Goal: Find specific page/section: Find specific page/section

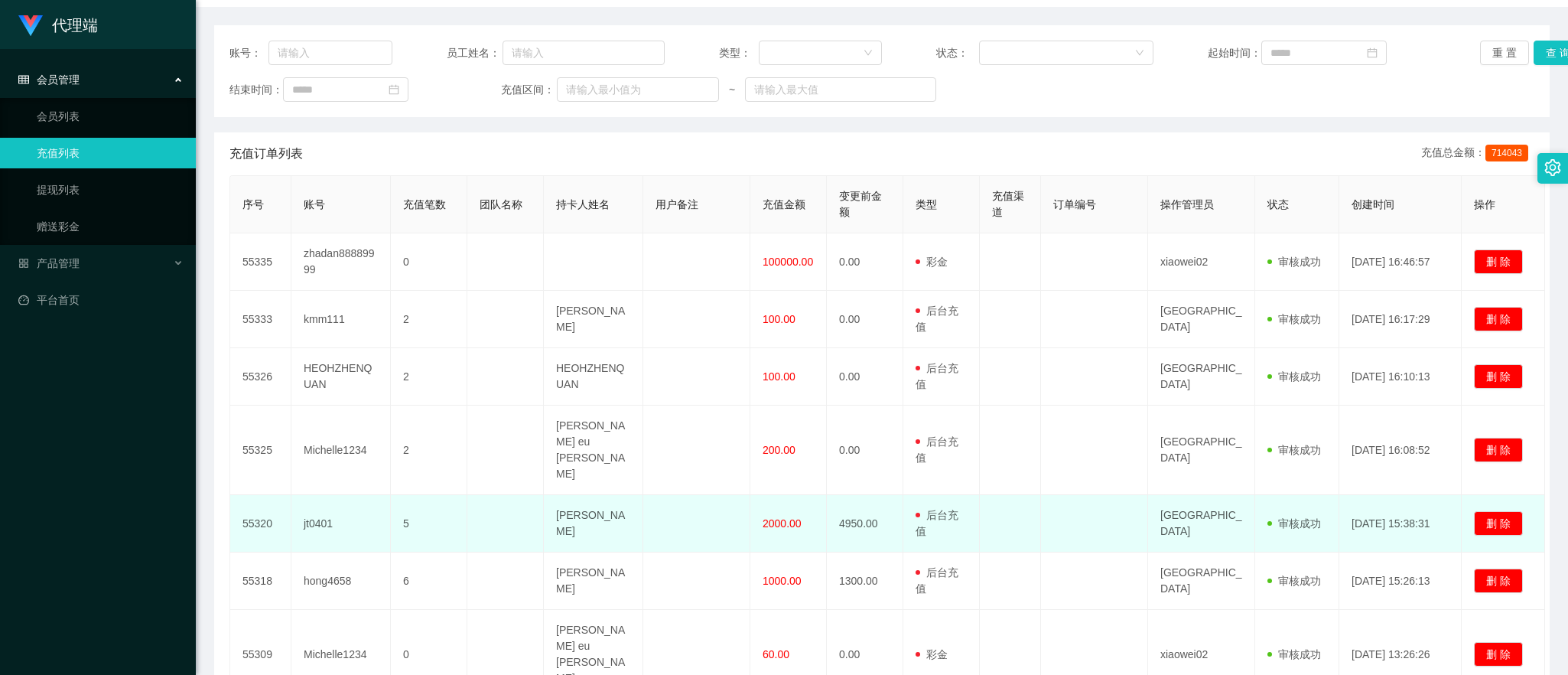
scroll to position [191, 0]
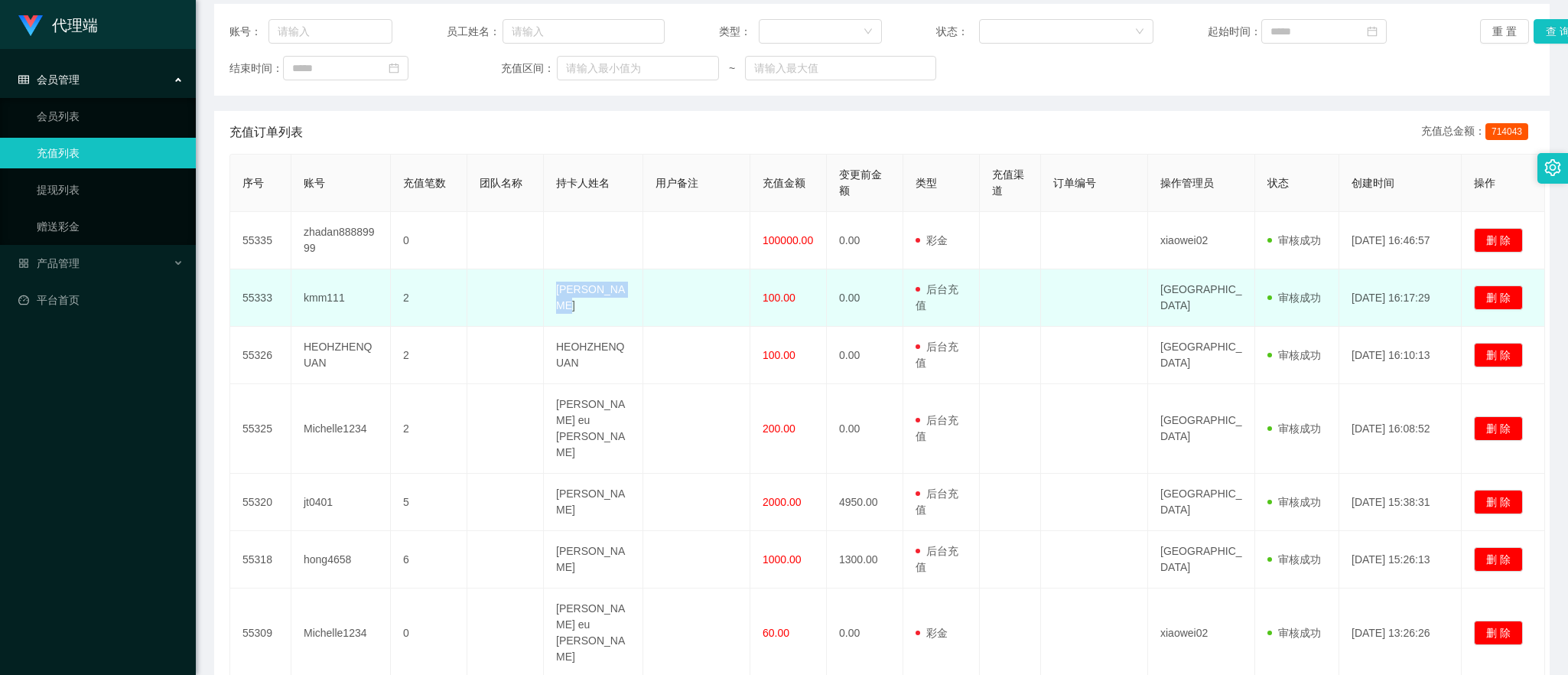
drag, startPoint x: 556, startPoint y: 288, endPoint x: 618, endPoint y: 309, distance: 65.5
click at [618, 309] on td "[PERSON_NAME]" at bounding box center [594, 298] width 100 height 58
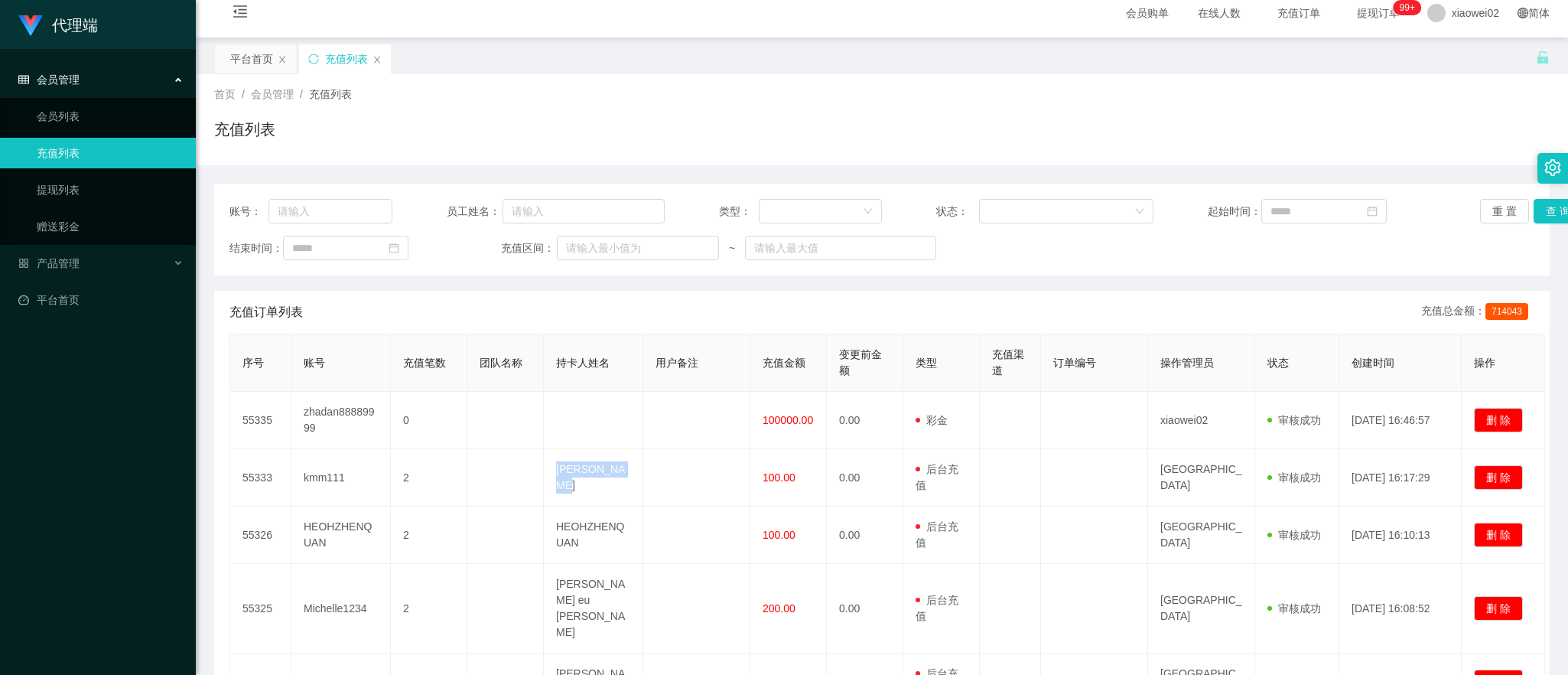
scroll to position [0, 0]
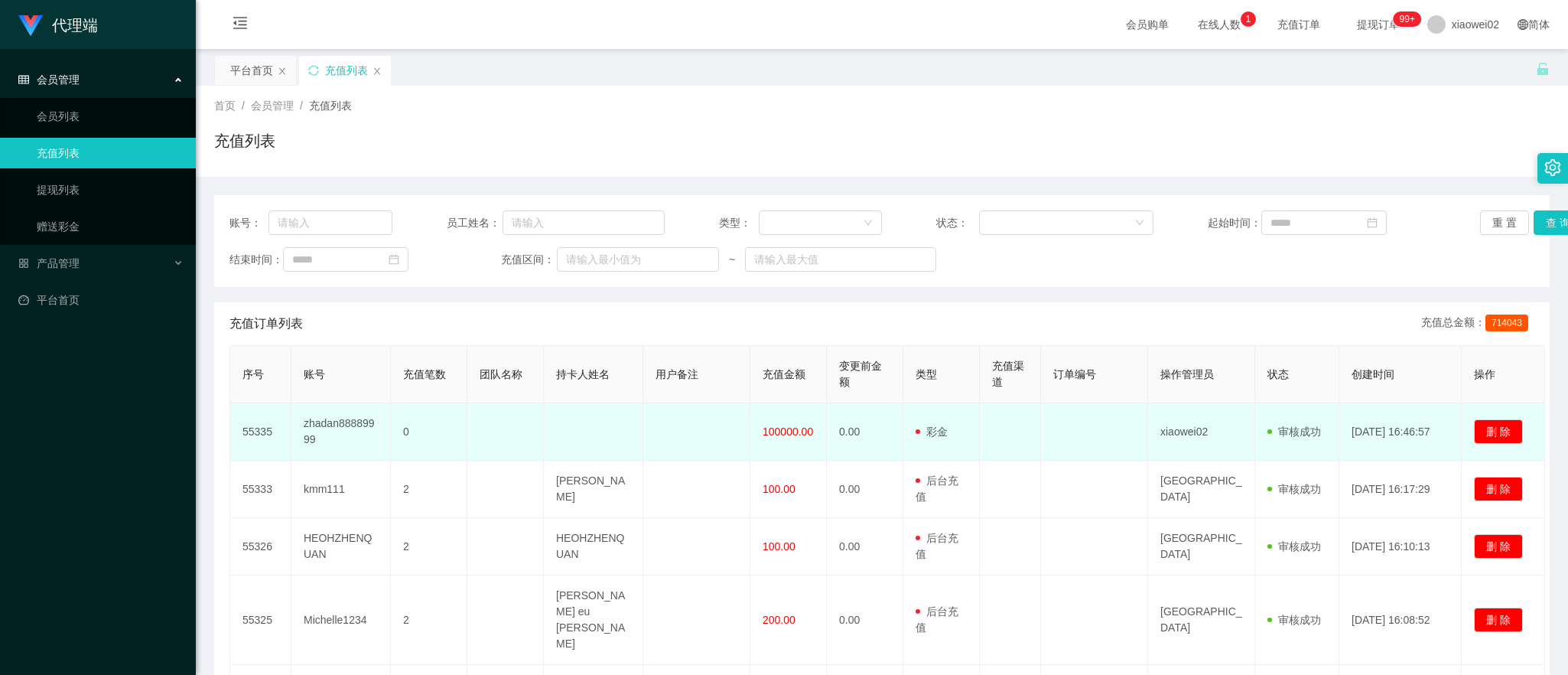
click at [610, 406] on td at bounding box center [594, 431] width 100 height 58
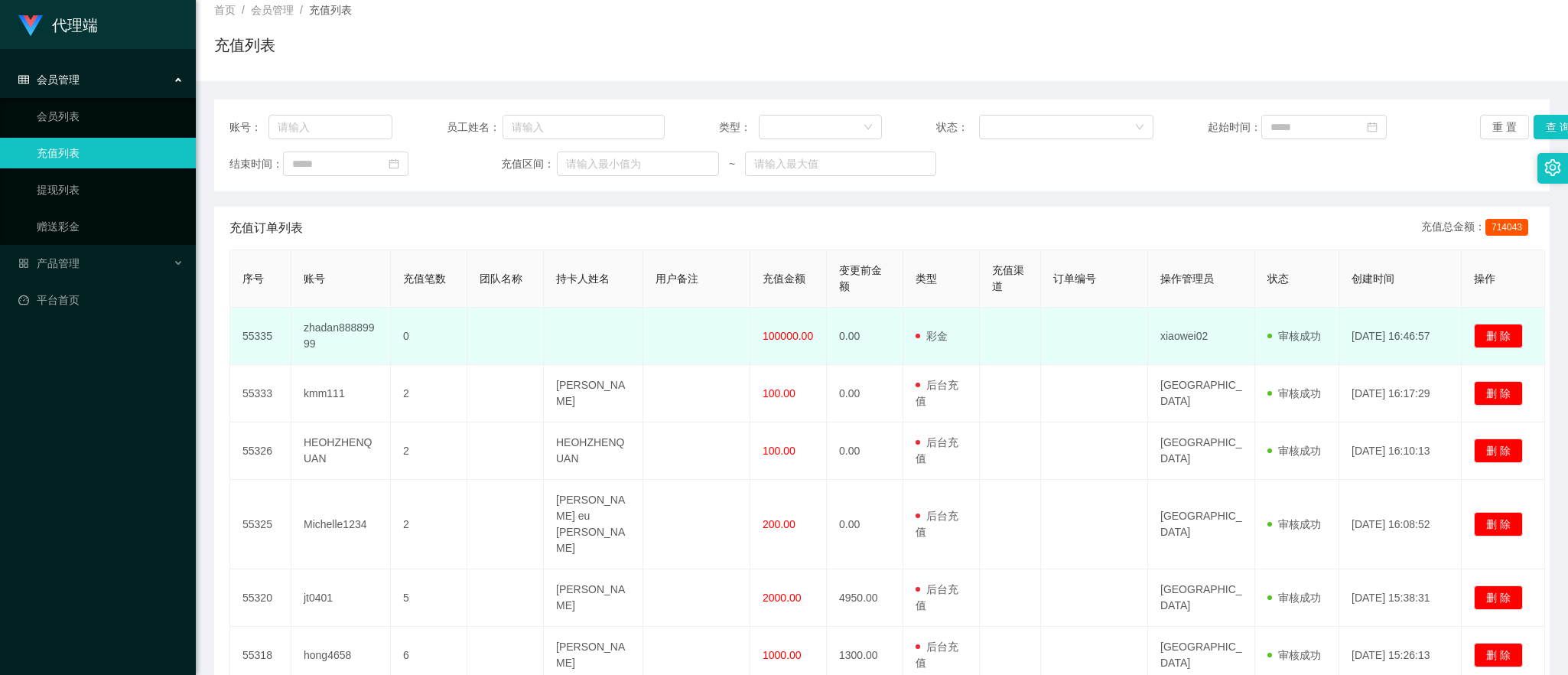
scroll to position [191, 0]
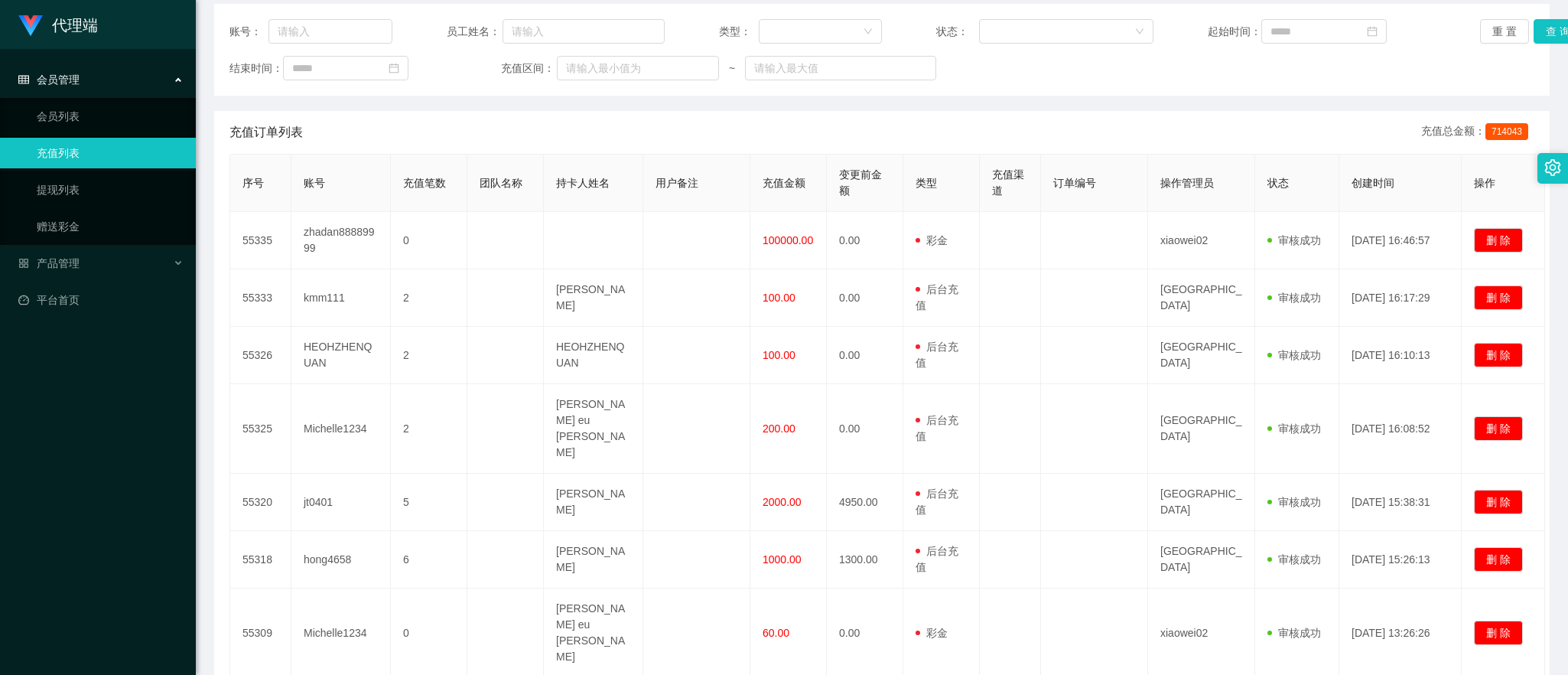
click at [838, 111] on div "充值订单列表 充值总金额： 714043" at bounding box center [882, 133] width 1305 height 43
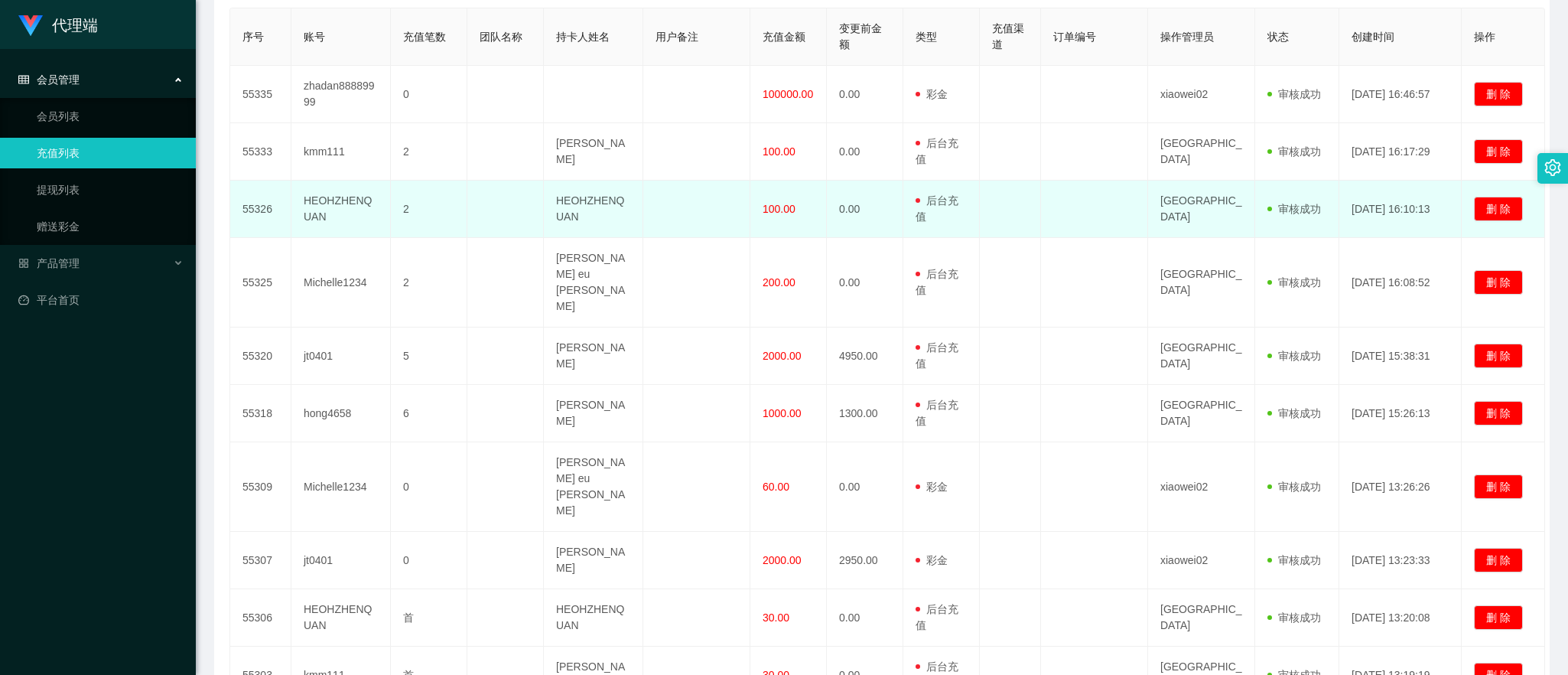
scroll to position [382, 0]
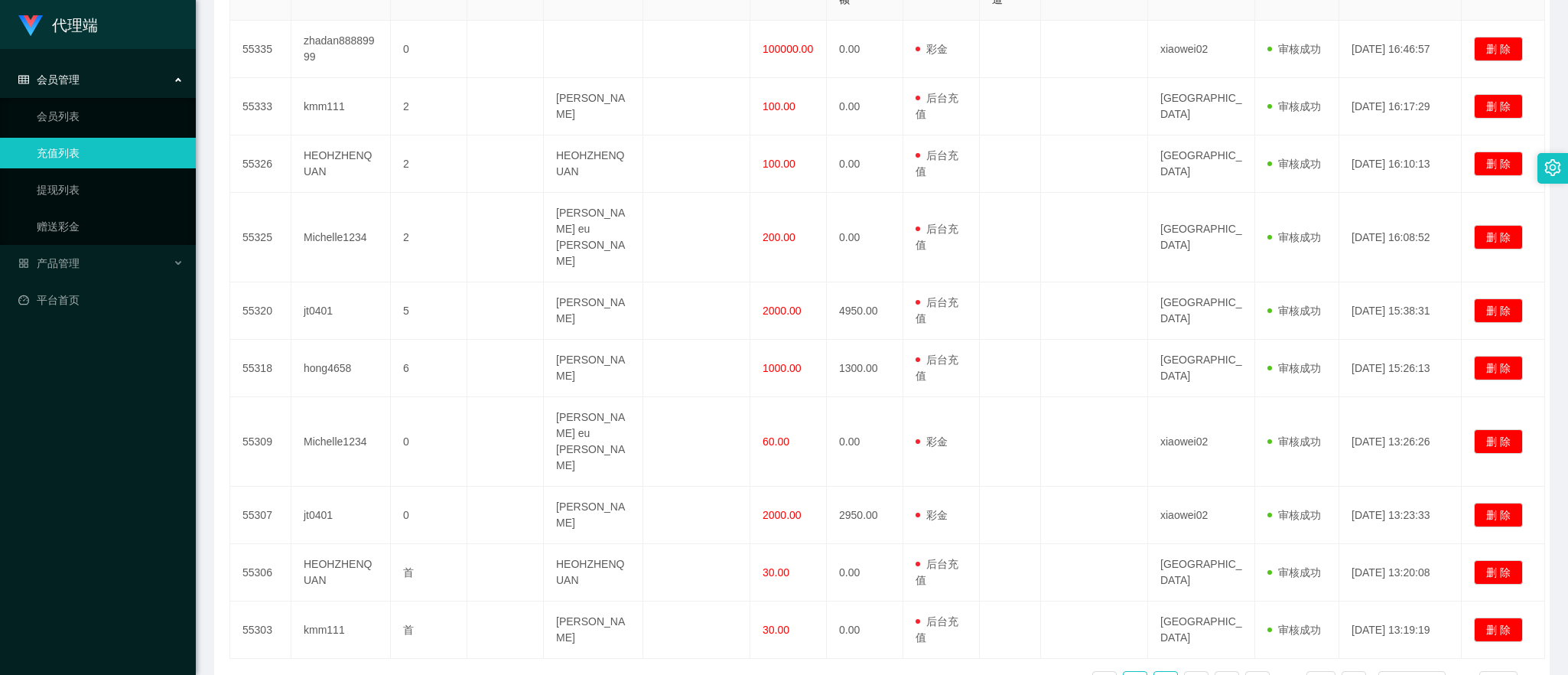
click at [1158, 671] on link "2" at bounding box center [1165, 683] width 23 height 23
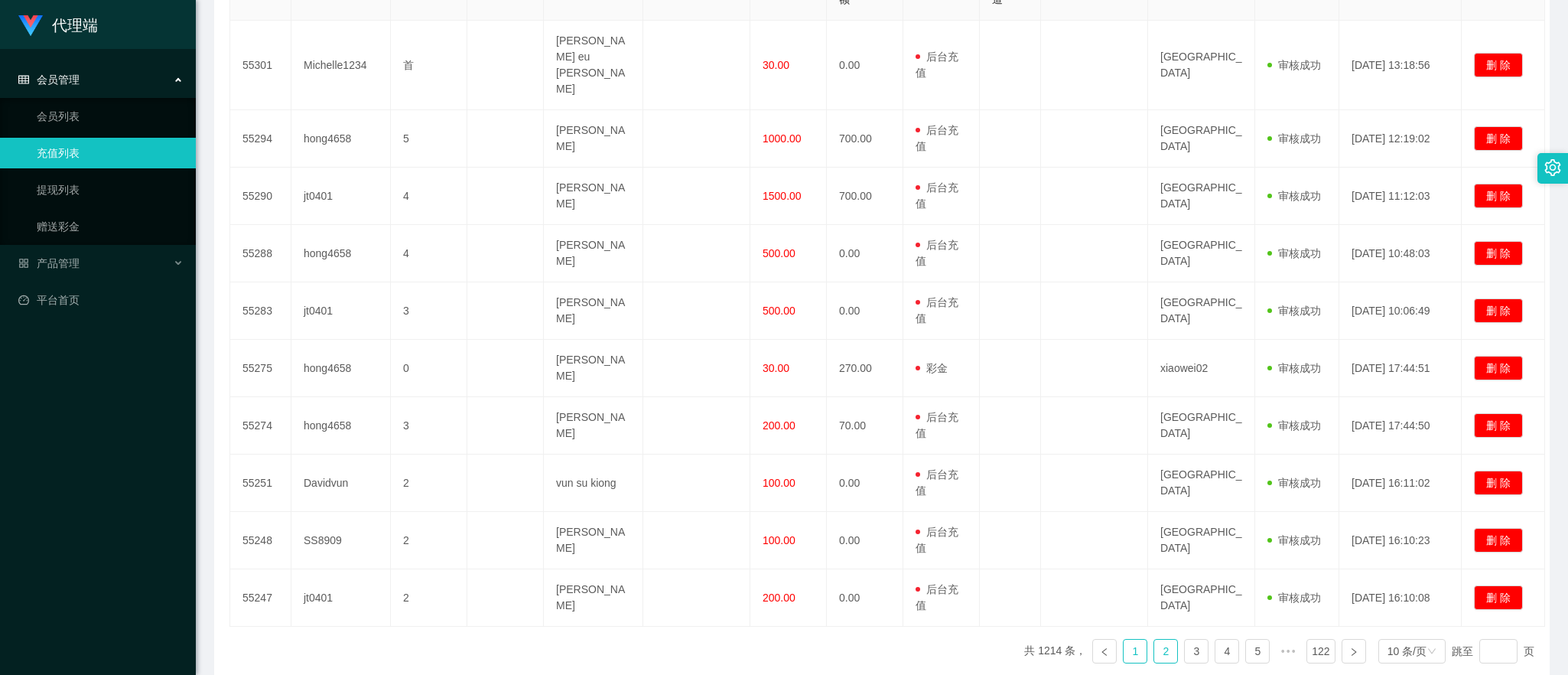
click at [1133, 639] on link "1" at bounding box center [1135, 651] width 23 height 23
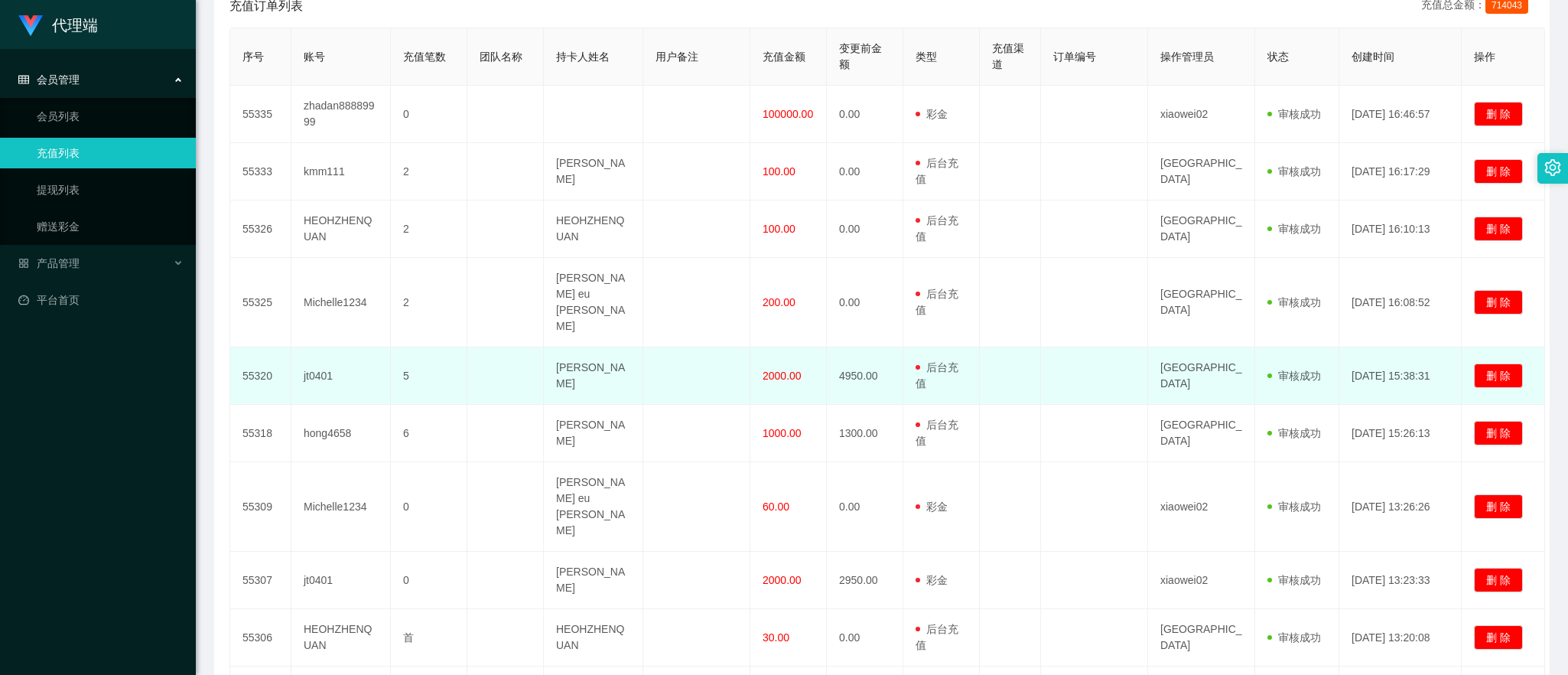
scroll to position [287, 0]
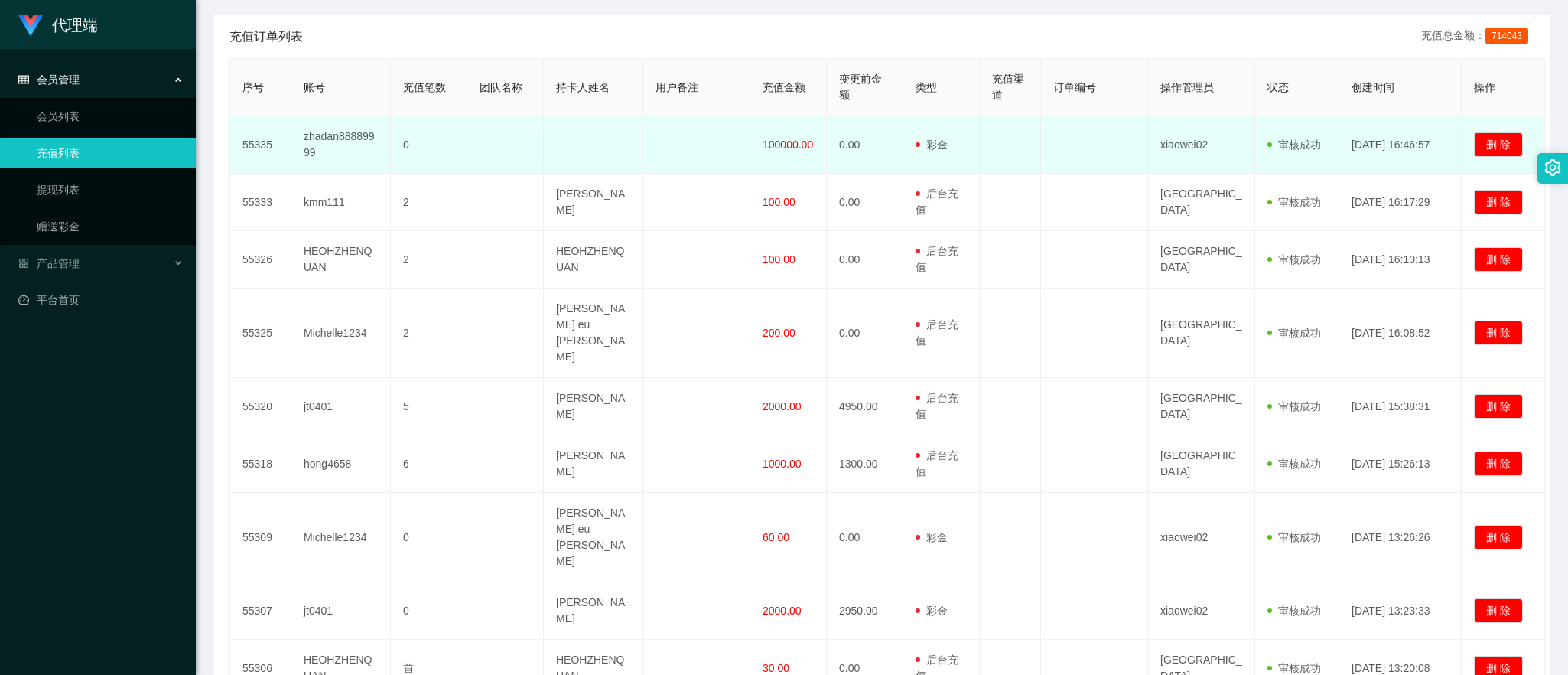
click at [337, 143] on td "zhadan88889999" at bounding box center [341, 145] width 100 height 58
click at [780, 157] on td "100000.00" at bounding box center [788, 145] width 76 height 58
click at [705, 157] on td at bounding box center [696, 145] width 107 height 58
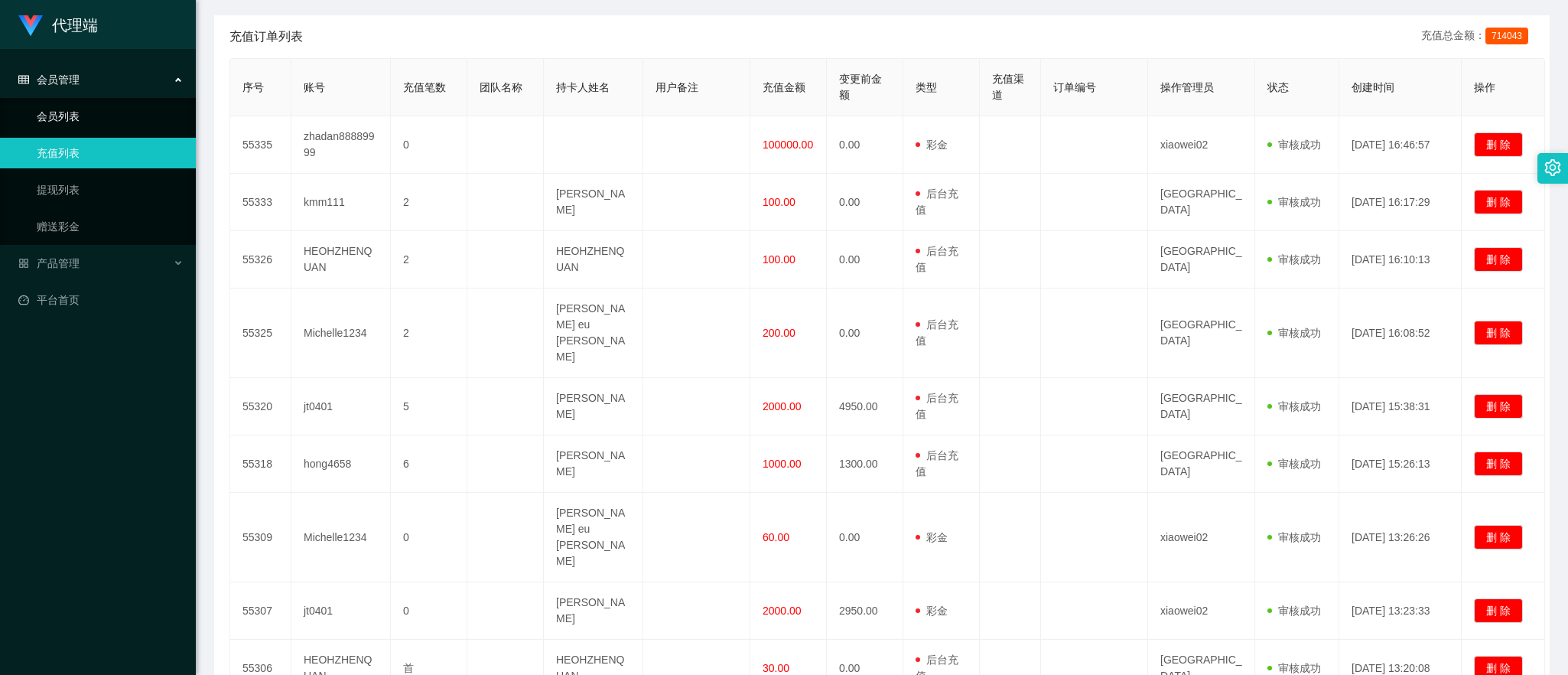
click at [107, 121] on link "会员列表" at bounding box center [109, 117] width 147 height 30
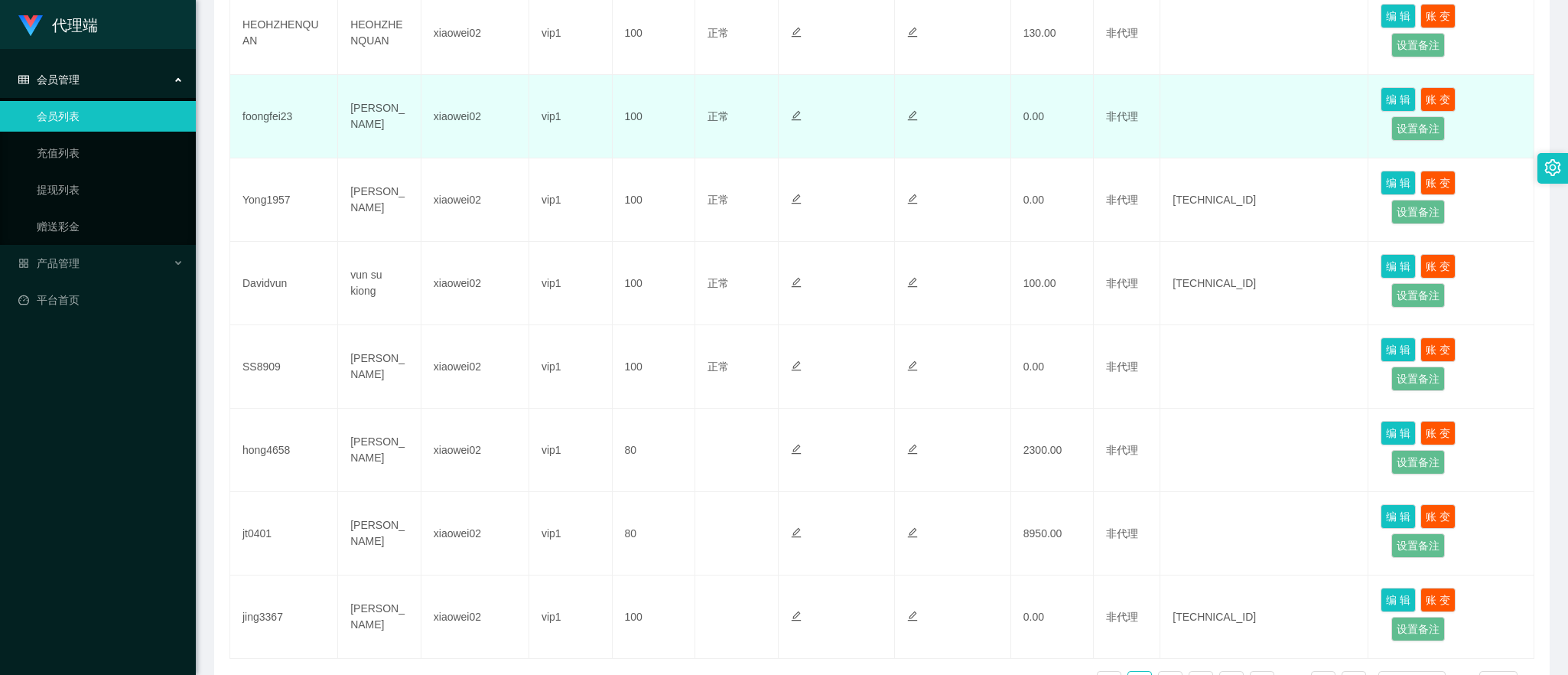
scroll to position [574, 0]
